Goal: Transaction & Acquisition: Purchase product/service

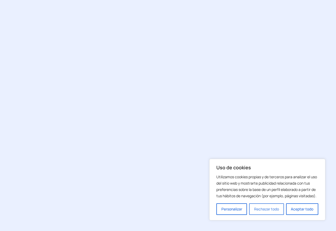
click at [274, 211] on button "Rechazar todo" at bounding box center [266, 210] width 35 height 12
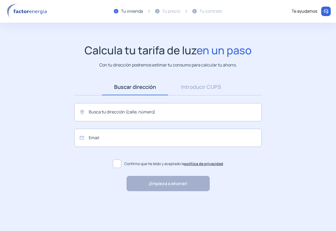
click at [30, 10] on img at bounding box center [27, 11] width 45 height 15
click at [29, 11] on img at bounding box center [27, 11] width 45 height 15
click at [169, 113] on input "text" at bounding box center [167, 112] width 187 height 18
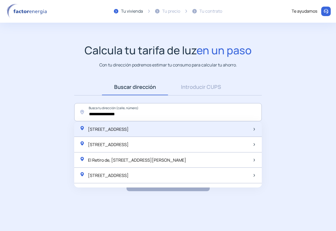
click at [129, 126] on div "[STREET_ADDRESS]" at bounding box center [103, 129] width 49 height 7
type input "**********"
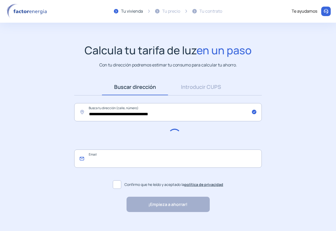
click at [102, 157] on input "email" at bounding box center [167, 159] width 187 height 18
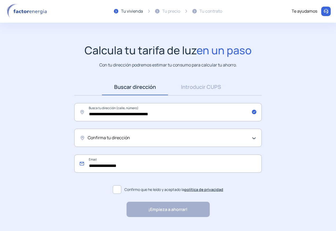
type input "**********"
click at [40, 145] on app-search-direction-cups "**********" at bounding box center [168, 131] width 336 height 174
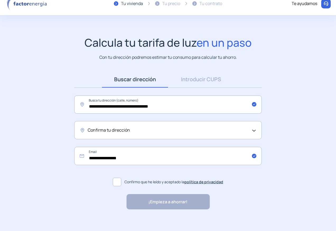
scroll to position [12, 0]
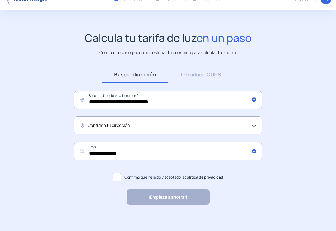
click at [121, 176] on label "Confirmo que he leído y aceptado la política de privacidad" at bounding box center [167, 177] width 187 height 13
click at [320, 144] on app-search-direction-cups "**********" at bounding box center [168, 118] width 336 height 174
click at [255, 124] on div "Confirma tu dirección" at bounding box center [167, 125] width 187 height 18
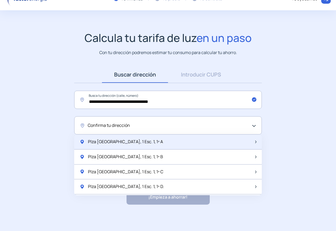
click at [123, 140] on span "Plza Paraguay, 1 Esc. 1, 1º A" at bounding box center [125, 142] width 75 height 7
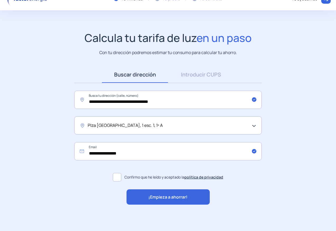
click at [169, 198] on span "¡Empieza a ahorrar!" at bounding box center [167, 197] width 39 height 7
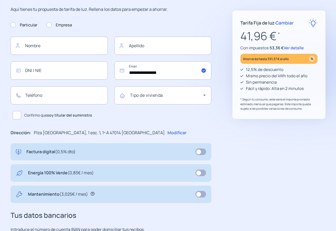
scroll to position [53, 0]
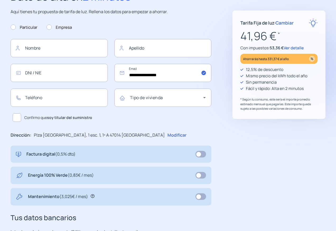
click at [293, 47] on span "Ver detalle" at bounding box center [294, 48] width 20 height 6
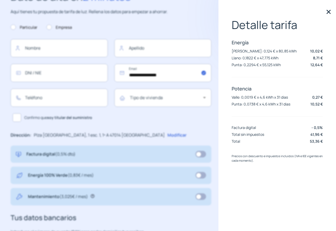
click at [330, 12] on img at bounding box center [328, 12] width 8 height 8
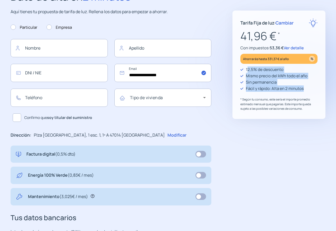
drag, startPoint x: 247, startPoint y: 71, endPoint x: 318, endPoint y: 94, distance: 74.4
click at [318, 94] on div "Tarifa Fija de luz · Cambiar 41,96 € * Con impuestos: 53,36 € Ver detalle Ahorr…" at bounding box center [278, 65] width 93 height 109
click at [267, 93] on div "12,5% de descuento Mismo precio del kWh todo el año Sin permanencia Fácil y ráp…" at bounding box center [278, 89] width 77 height 45
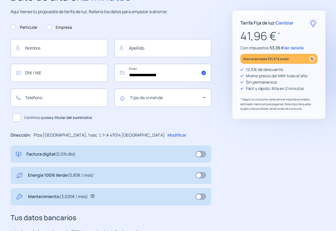
click at [291, 47] on span "Ver detalle" at bounding box center [294, 48] width 20 height 6
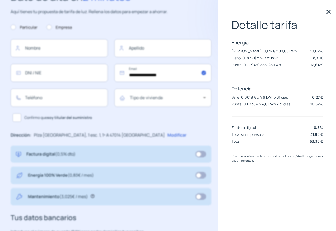
click at [327, 12] on img at bounding box center [328, 12] width 8 height 8
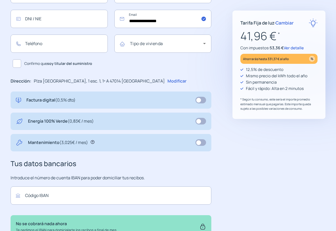
scroll to position [106, 0]
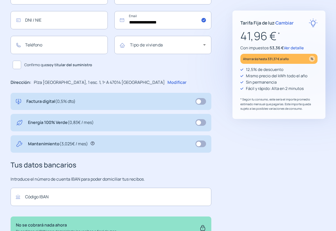
click at [280, 23] on span "Cambiar" at bounding box center [284, 23] width 18 height 6
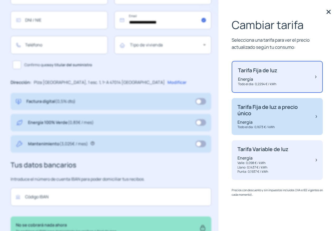
click at [286, 112] on p "Tarifa Fija de luz a precio único" at bounding box center [273, 110] width 73 height 13
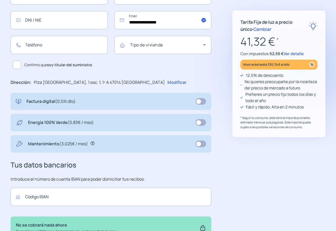
click at [291, 55] on span "Ver detalle" at bounding box center [294, 54] width 20 height 6
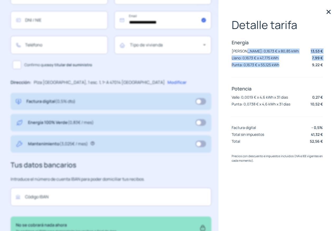
drag, startPoint x: 242, startPoint y: 50, endPoint x: 280, endPoint y: 67, distance: 42.0
click at [280, 67] on div "Energía Valle: 0,1673 € x 80,85 kWh 13,53 € Llano: 0,1673 € x 47,775 kWh 7,99 €…" at bounding box center [277, 54] width 91 height 30
click at [328, 11] on img at bounding box center [328, 12] width 8 height 8
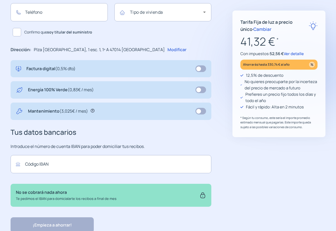
scroll to position [79, 0]
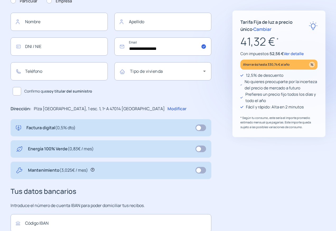
click at [295, 54] on span "Ver detalle" at bounding box center [294, 54] width 20 height 6
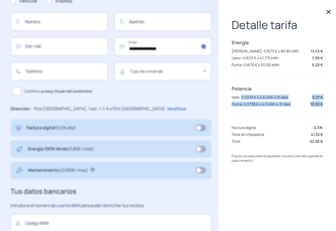
drag, startPoint x: 241, startPoint y: 97, endPoint x: 327, endPoint y: 102, distance: 85.7
click at [327, 102] on div "Detalle tarifa Energía Valle: 0,1673 € x 80,85 kWh 13,53 € Llano: 0,1673 € x 47…" at bounding box center [276, 115] width 117 height 231
click at [329, 15] on img at bounding box center [328, 12] width 8 height 8
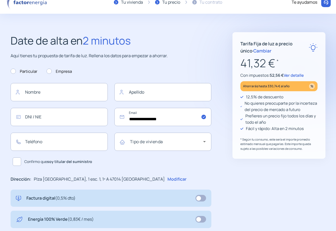
scroll to position [0, 0]
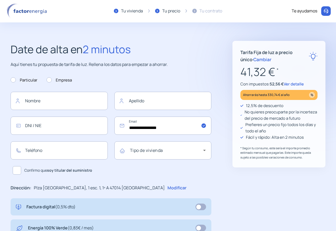
click at [45, 12] on img at bounding box center [27, 10] width 45 height 15
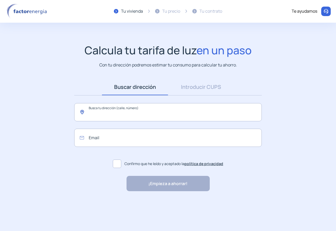
click at [128, 113] on input "text" at bounding box center [167, 112] width 187 height 18
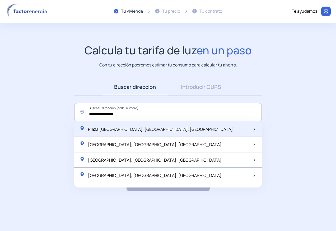
click at [124, 129] on span "Plaza [GEOGRAPHIC_DATA], [GEOGRAPHIC_DATA], [GEOGRAPHIC_DATA]" at bounding box center [160, 129] width 145 height 6
type input "**********"
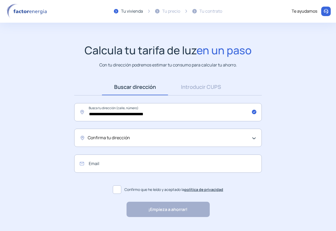
click at [121, 139] on span "Confirma tu dirección" at bounding box center [109, 138] width 42 height 7
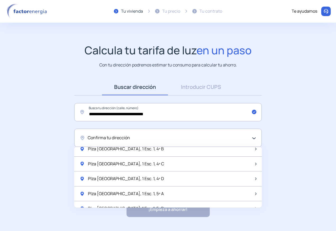
scroll to position [490, 0]
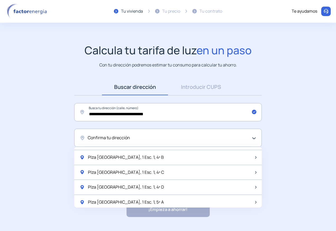
click at [135, 133] on div "Confirma tu dirección" at bounding box center [167, 138] width 187 height 18
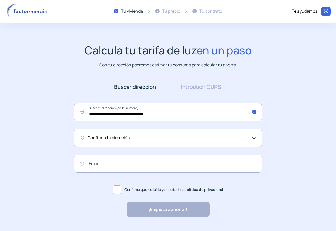
click at [135, 135] on div "Confirma tu dirección" at bounding box center [167, 138] width 158 height 7
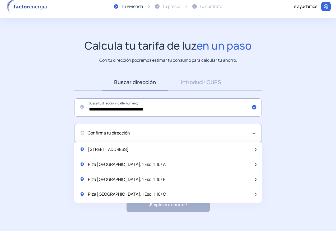
scroll to position [0, 0]
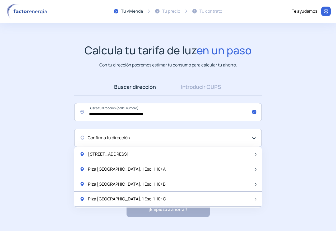
click at [132, 138] on div "Confirma tu dirección" at bounding box center [167, 138] width 158 height 7
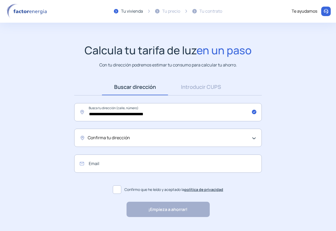
click at [132, 138] on div "Confirma tu dirección" at bounding box center [167, 138] width 158 height 7
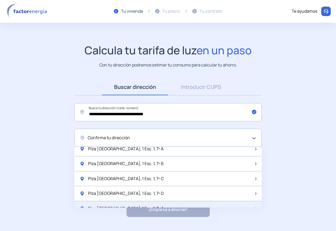
scroll to position [701, 0]
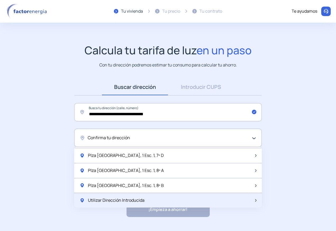
click at [130, 199] on span "Utilizar Dirección Introducida" at bounding box center [116, 200] width 56 height 7
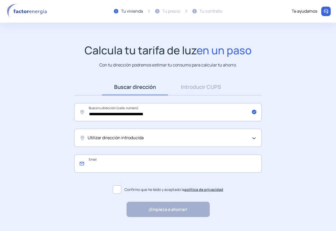
click at [106, 164] on input "email" at bounding box center [167, 164] width 187 height 18
type input "**********"
click at [117, 188] on span at bounding box center [117, 190] width 8 height 8
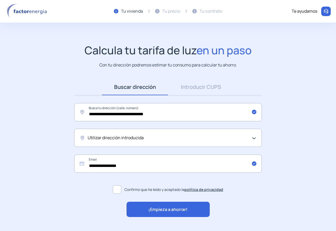
click at [148, 207] on span "¡Empieza a ahorrar!" at bounding box center [167, 209] width 39 height 7
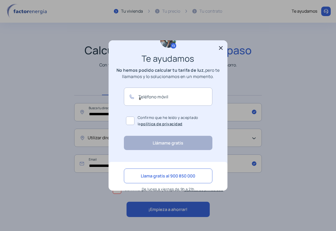
scroll to position [23, 0]
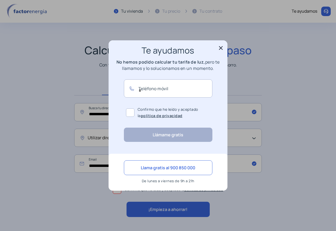
click at [219, 47] on icon at bounding box center [221, 48] width 4 height 4
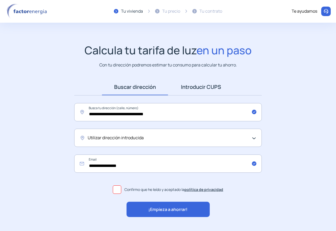
click at [192, 88] on link "Introducir CUPS" at bounding box center [201, 87] width 66 height 16
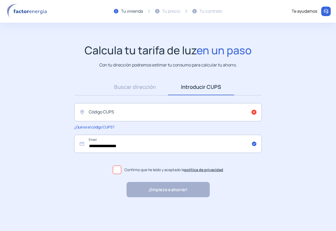
click at [116, 169] on span at bounding box center [117, 170] width 8 height 8
click at [121, 115] on input "text" at bounding box center [167, 112] width 187 height 18
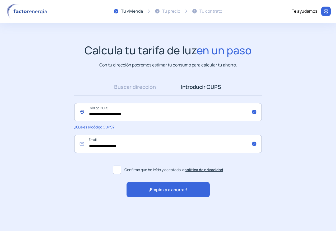
type input "**********"
drag, startPoint x: 136, startPoint y: 145, endPoint x: 47, endPoint y: 135, distance: 90.1
click at [47, 135] on app-search-direction-cups "**********" at bounding box center [168, 121] width 336 height 154
type input "**********"
click at [336, 166] on html "Uso de cookies Utilizamos cookies propias y de terceros para analizar el uso de…" at bounding box center [168, 112] width 336 height 224
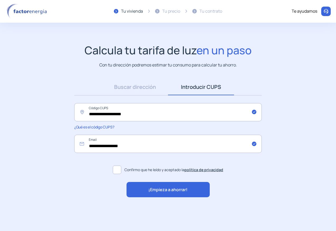
click at [150, 185] on div "¡Empieza a ahorrar!" at bounding box center [167, 189] width 83 height 15
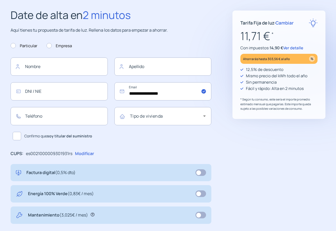
scroll to position [26, 0]
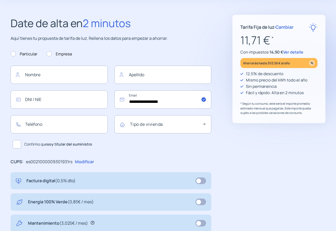
click at [290, 51] on span "Ver detalle" at bounding box center [293, 52] width 20 height 6
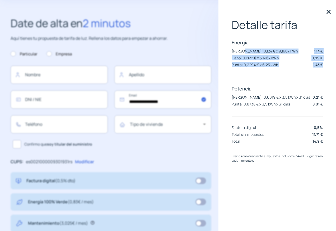
drag, startPoint x: 241, startPoint y: 51, endPoint x: 323, endPoint y: 65, distance: 83.9
click at [323, 65] on div "Detalle tarifa Energía [PERSON_NAME]: 0,124 € x 9,1667 kWh 1,14 € Llano: 0,1822…" at bounding box center [276, 115] width 117 height 231
click at [248, 62] on div "Energía [PERSON_NAME]: 0,124 € x 9,1667 kWh 1,14 € Llano: 0,1822 € x 5,4167 kWh…" at bounding box center [277, 54] width 91 height 30
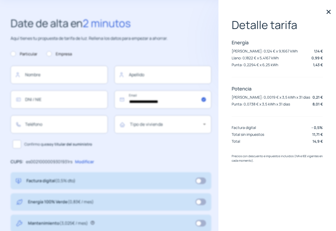
click at [330, 13] on img at bounding box center [328, 12] width 8 height 8
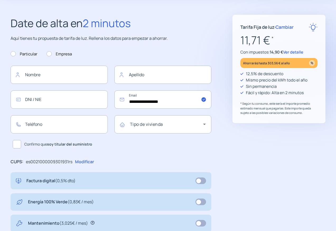
click at [283, 26] on span "Cambiar" at bounding box center [284, 27] width 18 height 6
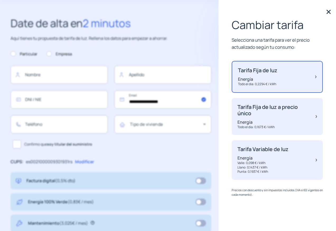
click at [330, 13] on img at bounding box center [328, 12] width 8 height 8
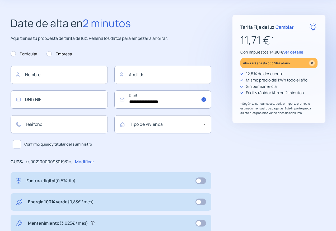
click at [294, 53] on span "Ver detalle" at bounding box center [293, 52] width 20 height 6
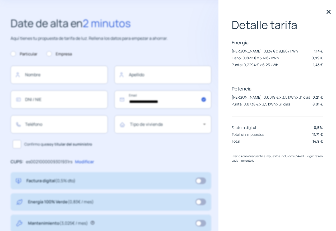
click at [326, 12] on img at bounding box center [328, 12] width 8 height 8
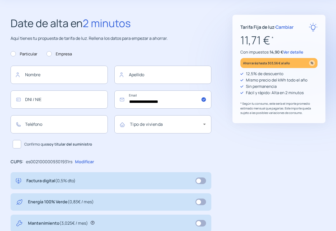
click at [294, 53] on span "Ver detalle" at bounding box center [293, 52] width 20 height 6
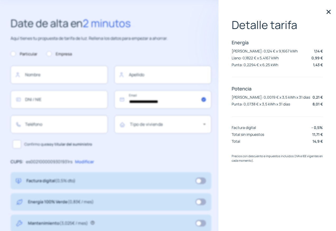
click at [327, 13] on img at bounding box center [328, 12] width 8 height 8
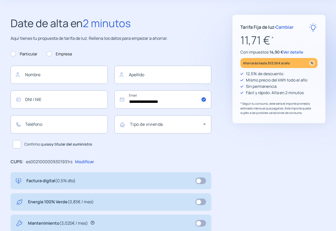
click at [281, 28] on span "Cambiar" at bounding box center [284, 27] width 18 height 6
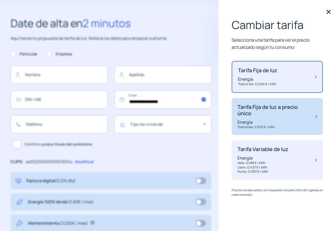
click at [290, 112] on p "Tarifa Fija de luz a precio único" at bounding box center [273, 110] width 73 height 13
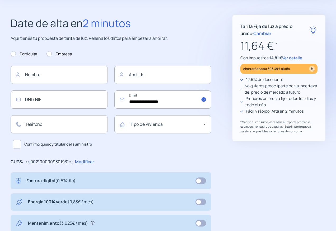
click at [276, 89] on p "No quieres preocuparte por la incerteza del precio de mercado a futuro" at bounding box center [280, 89] width 73 height 13
click at [298, 55] on span "Ver detalle" at bounding box center [292, 58] width 20 height 6
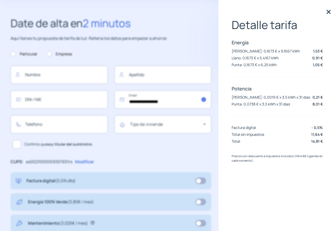
click at [329, 10] on img at bounding box center [328, 12] width 8 height 8
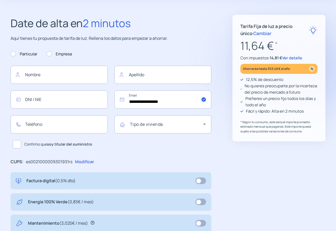
click at [294, 58] on span "Ver detalle" at bounding box center [292, 58] width 20 height 6
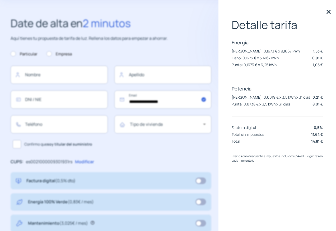
click at [248, 51] on p "[PERSON_NAME]: 0,1673 € x 9,1667 kWh" at bounding box center [266, 51] width 68 height 5
click at [328, 12] on img at bounding box center [328, 12] width 8 height 8
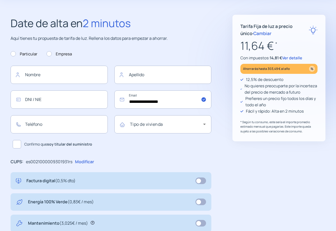
click at [253, 32] on span "Cambiar" at bounding box center [262, 33] width 18 height 6
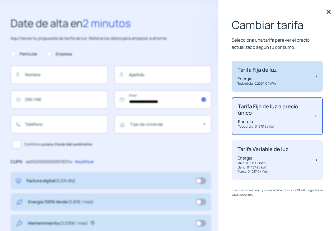
click at [254, 76] on p "Energía" at bounding box center [256, 79] width 39 height 6
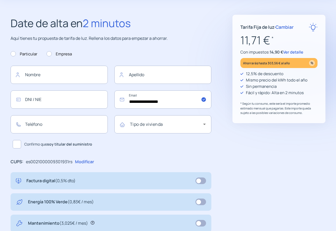
click at [290, 53] on span "Ver detalle" at bounding box center [293, 52] width 20 height 6
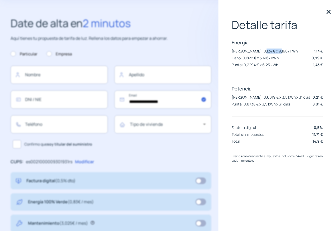
drag, startPoint x: 257, startPoint y: 50, endPoint x: 275, endPoint y: 50, distance: 18.7
click at [275, 50] on div "[PERSON_NAME]: 0,124 € x 9,1667 kWh 1,14 €" at bounding box center [277, 51] width 91 height 6
drag, startPoint x: 275, startPoint y: 50, endPoint x: 295, endPoint y: 58, distance: 21.8
click at [295, 58] on div "Llano: 0,1822 € x 5,4167 kWh 0,99 €" at bounding box center [277, 58] width 91 height 6
click at [326, 12] on img at bounding box center [328, 12] width 8 height 8
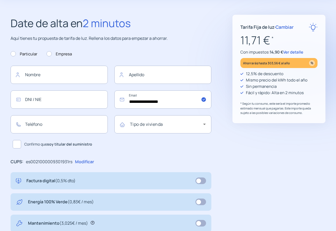
click at [286, 27] on span "Cambiar" at bounding box center [284, 27] width 18 height 6
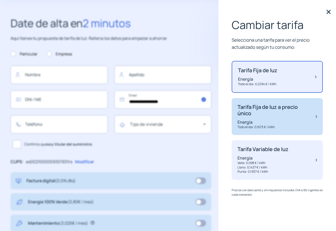
click at [250, 106] on p "Tarifa Fija de luz a precio único" at bounding box center [273, 110] width 73 height 13
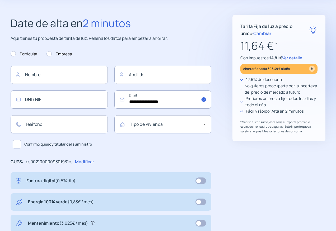
click at [294, 58] on span "Ver detalle" at bounding box center [292, 58] width 20 height 6
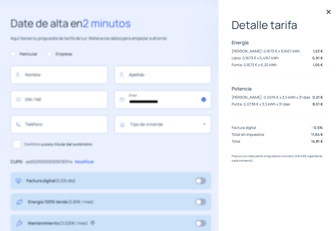
click at [330, 13] on img at bounding box center [328, 12] width 8 height 8
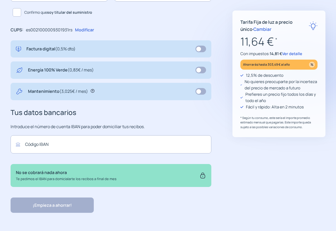
scroll to position [159, 0]
click at [93, 90] on icon at bounding box center [93, 91] width 4 height 4
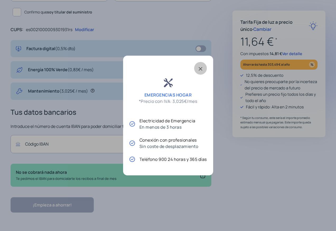
click at [200, 68] on span at bounding box center [200, 68] width 13 height 13
